Goal: Task Accomplishment & Management: Complete application form

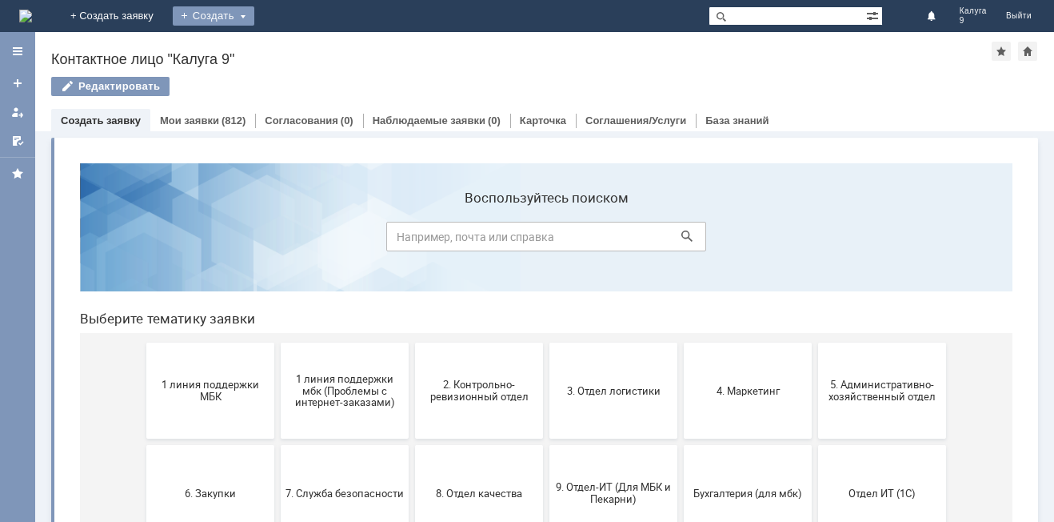
click at [254, 18] on div "Создать" at bounding box center [214, 15] width 82 height 19
click at [298, 50] on link "Заявка" at bounding box center [237, 47] width 122 height 19
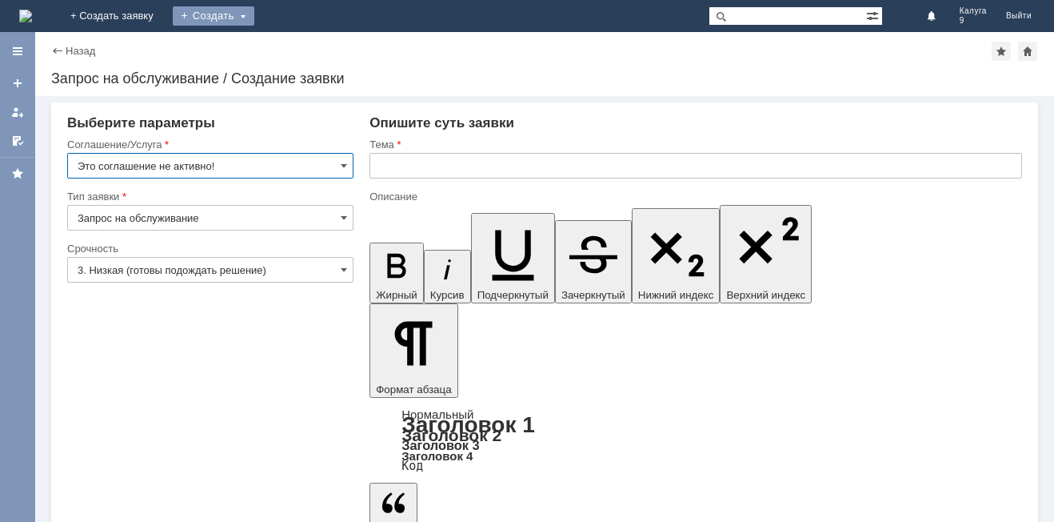
click at [254, 17] on div "Создать" at bounding box center [214, 15] width 82 height 19
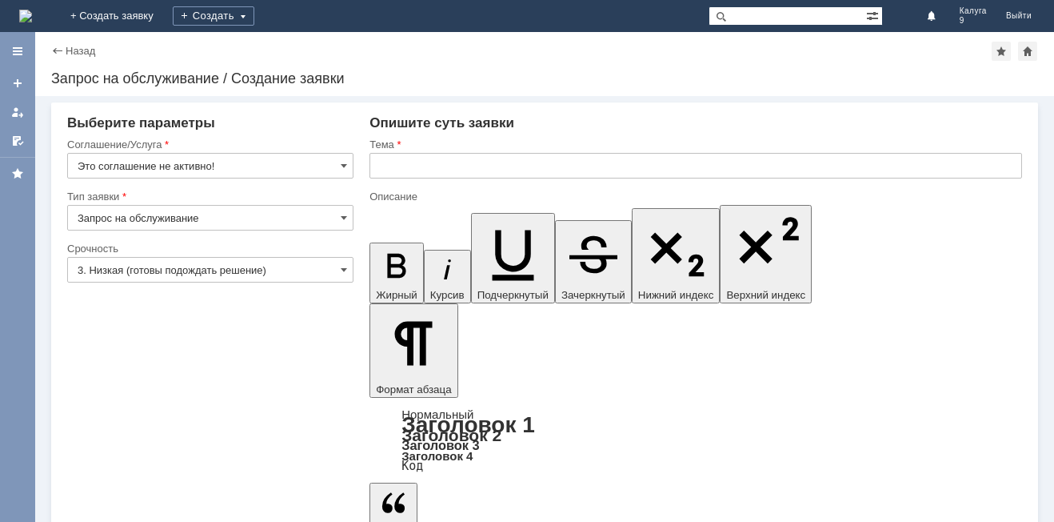
click at [430, 78] on div "Запрос на обслуживание / Создание заявки" at bounding box center [544, 78] width 987 height 16
click at [346, 167] on span at bounding box center [344, 165] width 6 height 13
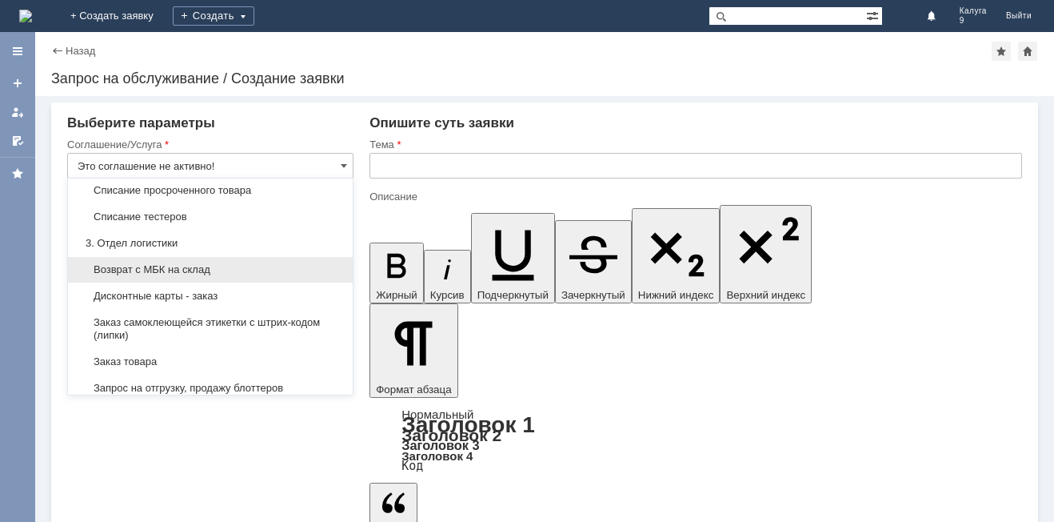
scroll to position [400, 0]
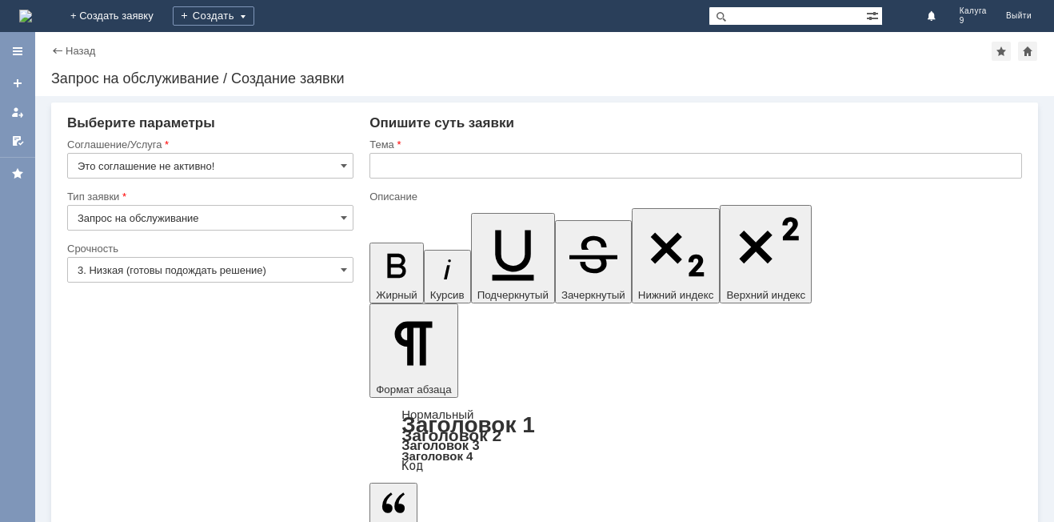
type input "Это соглашение не активно!"
click at [121, 266] on input "3. Низкая (готовы подождать решение)" at bounding box center [210, 270] width 286 height 26
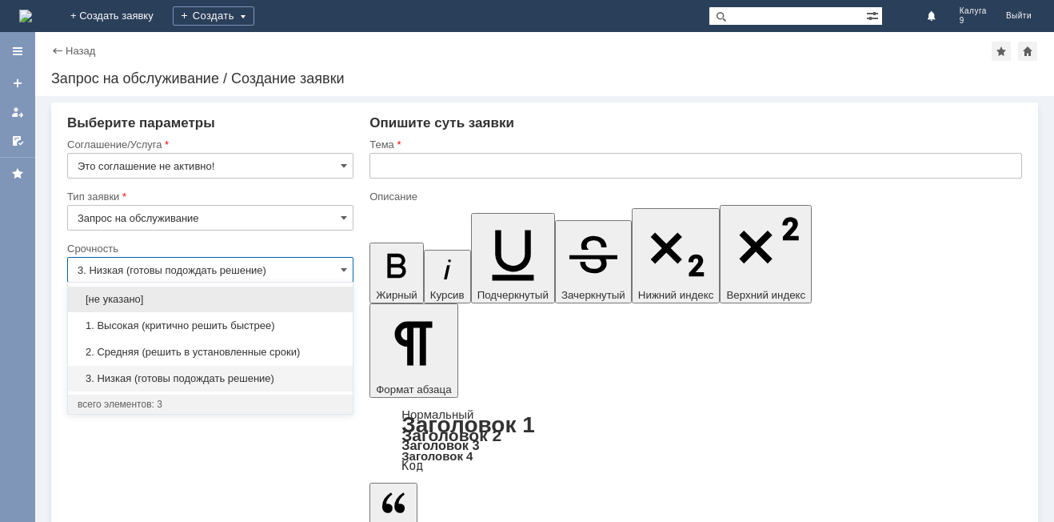
click at [349, 270] on input "3. Низкая (готовы подождать решение)" at bounding box center [210, 270] width 286 height 26
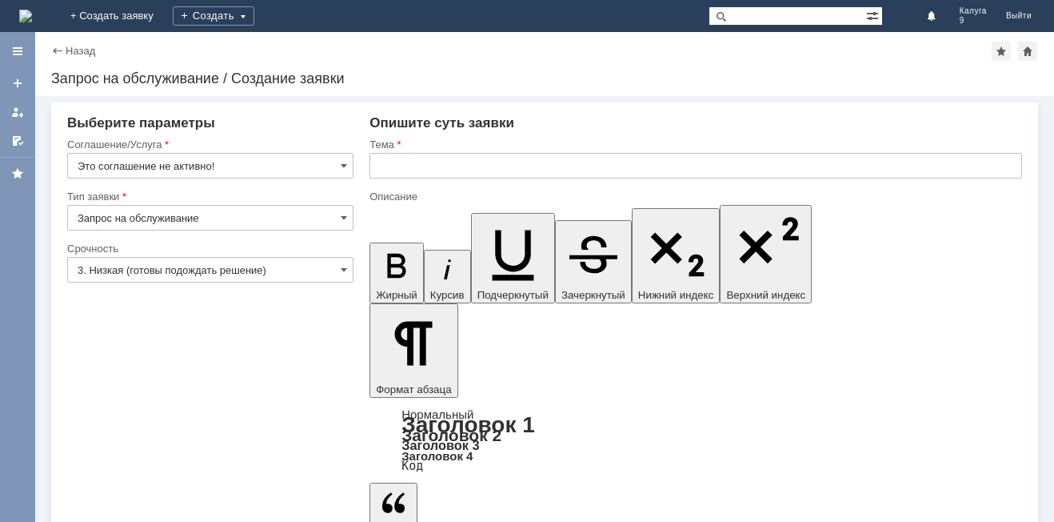
type input "3. Низкая (готовы подождать решение)"
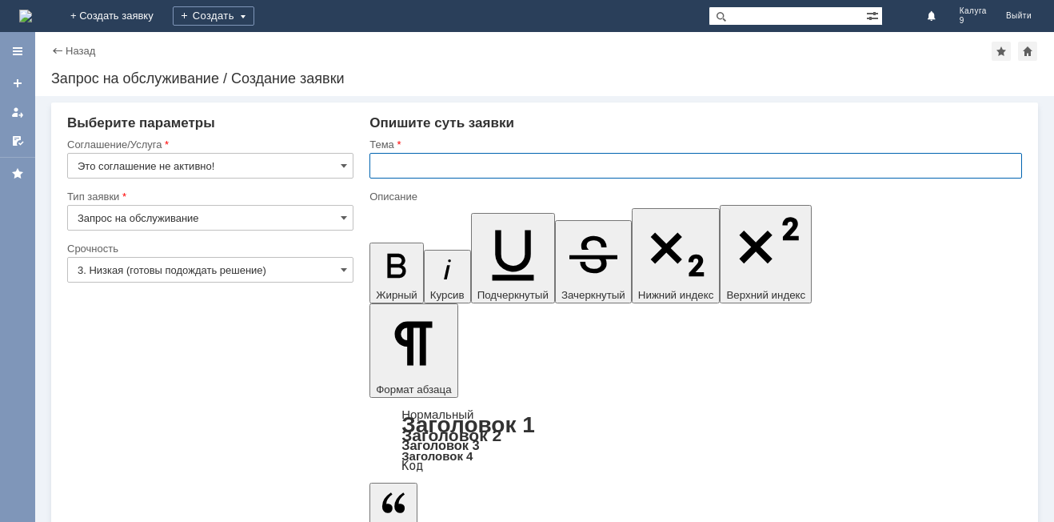
click at [400, 170] on input "text" at bounding box center [696, 166] width 653 height 26
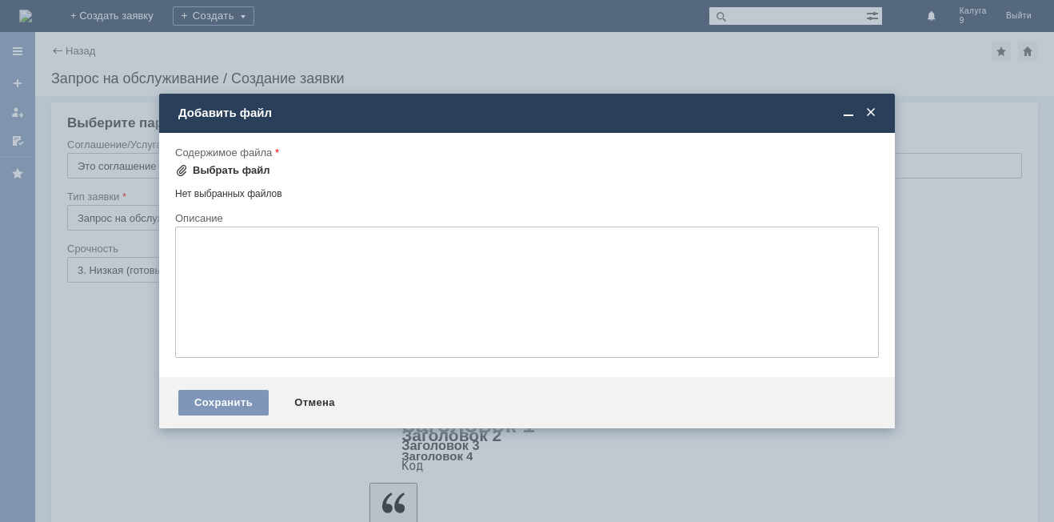
click at [229, 170] on div "Выбрать файл" at bounding box center [232, 170] width 78 height 13
click at [234, 171] on div "Выбрать файл" at bounding box center [232, 170] width 78 height 13
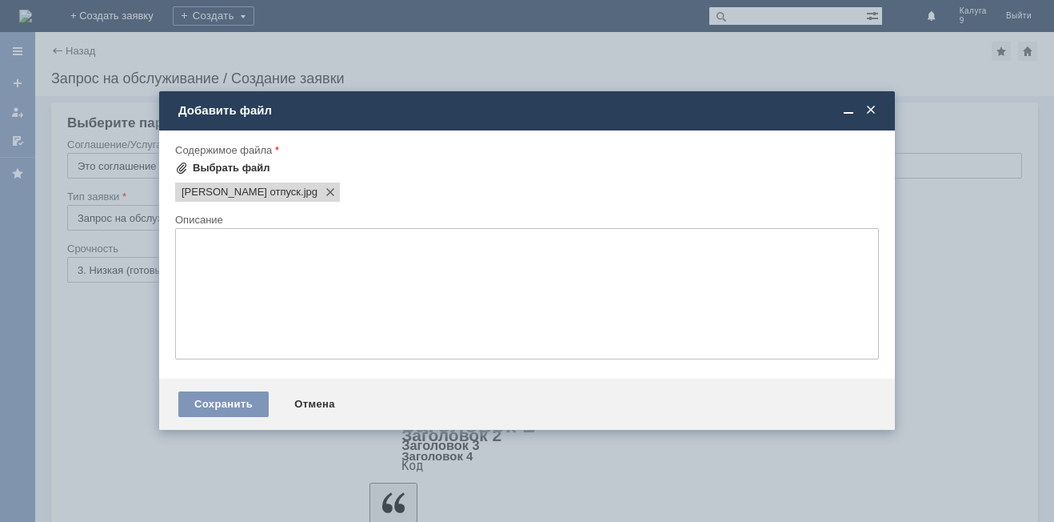
scroll to position [0, 0]
click at [215, 193] on span "[PERSON_NAME] отпуск" at bounding box center [241, 192] width 119 height 13
click at [222, 193] on span "[PERSON_NAME] отпуск" at bounding box center [241, 192] width 119 height 13
click at [190, 194] on span "[PERSON_NAME] отпуск" at bounding box center [241, 192] width 119 height 13
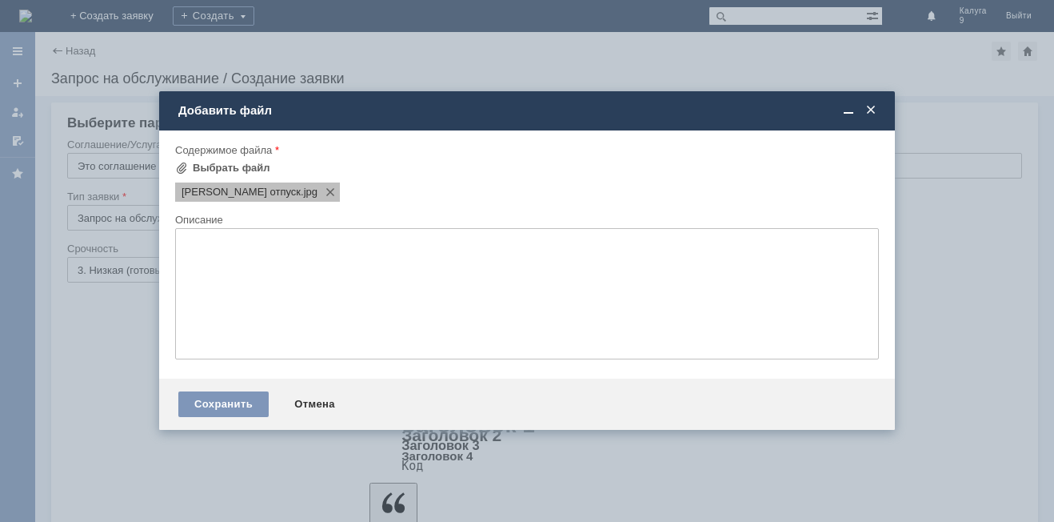
click at [253, 194] on span "[PERSON_NAME] отпуск" at bounding box center [241, 192] width 119 height 13
click at [318, 194] on span at bounding box center [327, 192] width 19 height 13
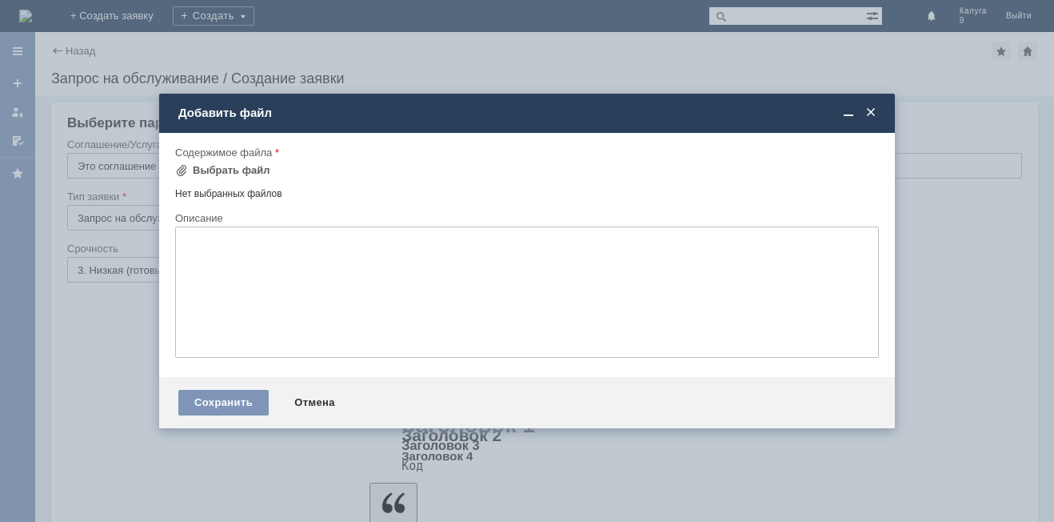
click at [342, 198] on div "Нет выбранных файлов" at bounding box center [527, 191] width 704 height 18
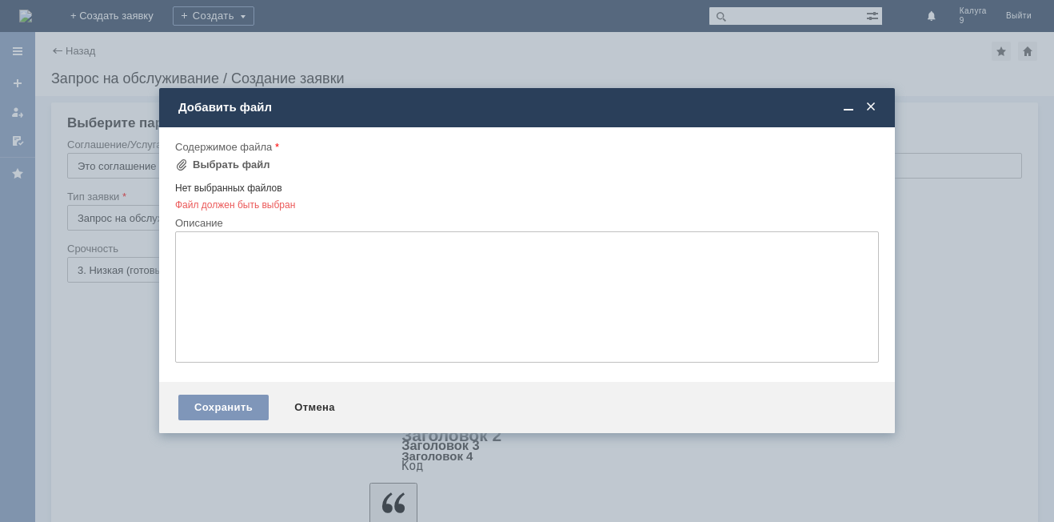
click at [362, 190] on div "Нет выбранных файлов" at bounding box center [527, 185] width 704 height 18
click at [874, 106] on span at bounding box center [871, 107] width 16 height 14
